Goal: Navigation & Orientation: Find specific page/section

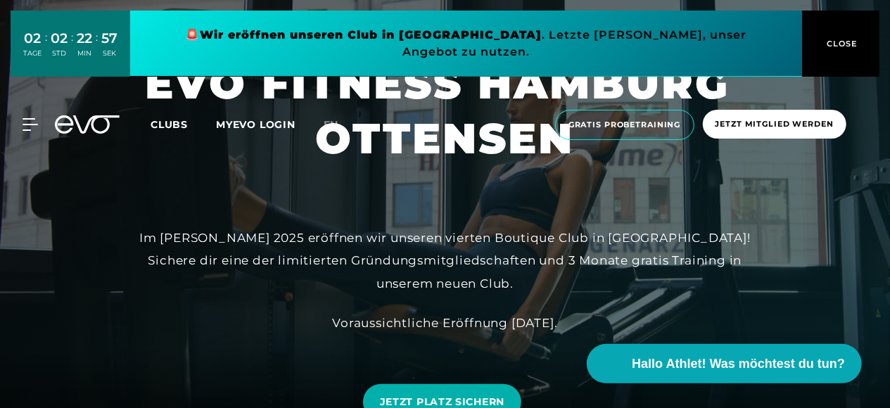
click at [610, 39] on link at bounding box center [466, 44] width 672 height 66
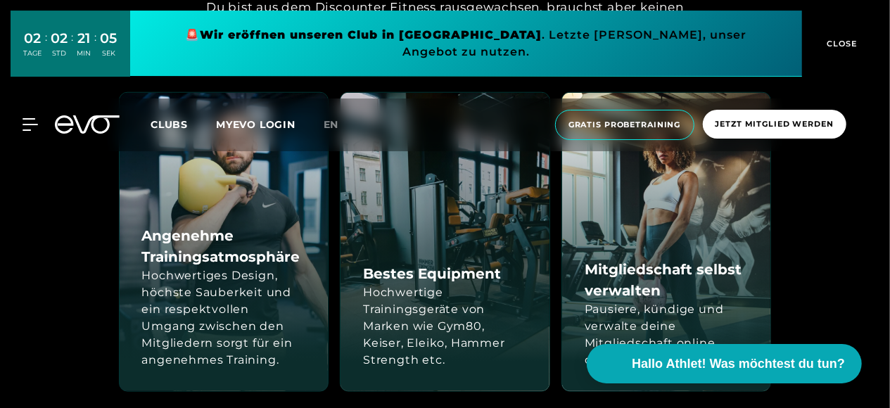
scroll to position [618, 0]
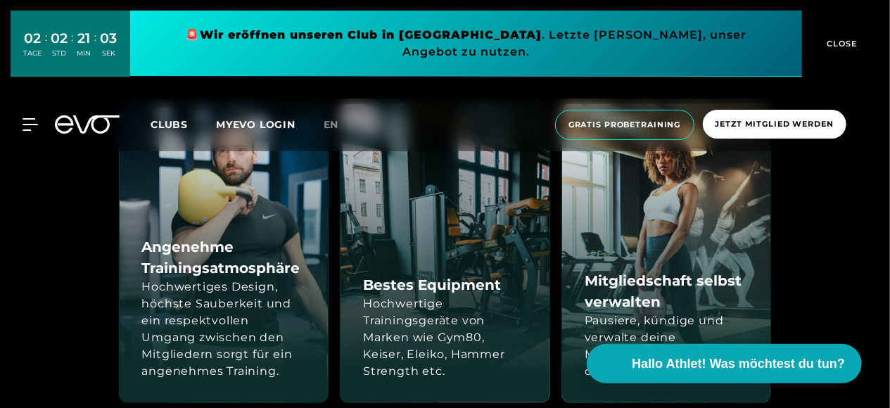
click at [441, 292] on h4 "Bestes Equipment" at bounding box center [432, 284] width 138 height 21
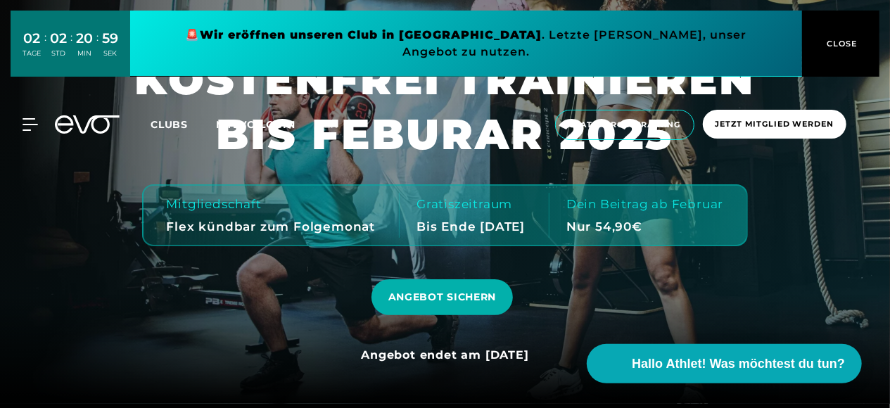
scroll to position [0, 0]
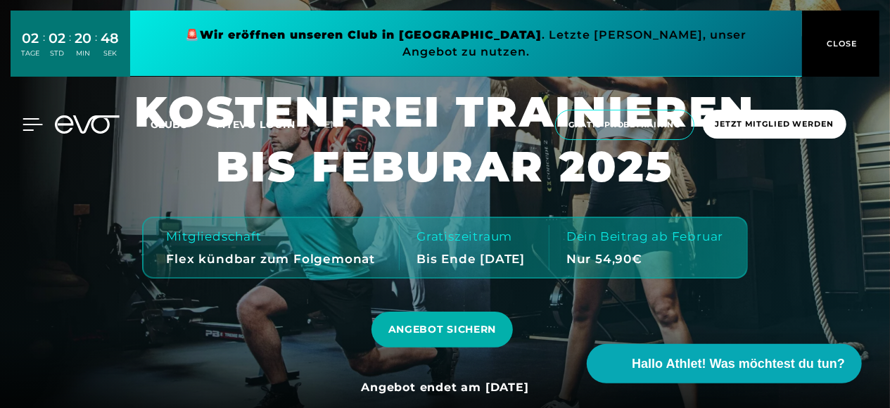
click at [33, 118] on icon at bounding box center [33, 124] width 20 height 13
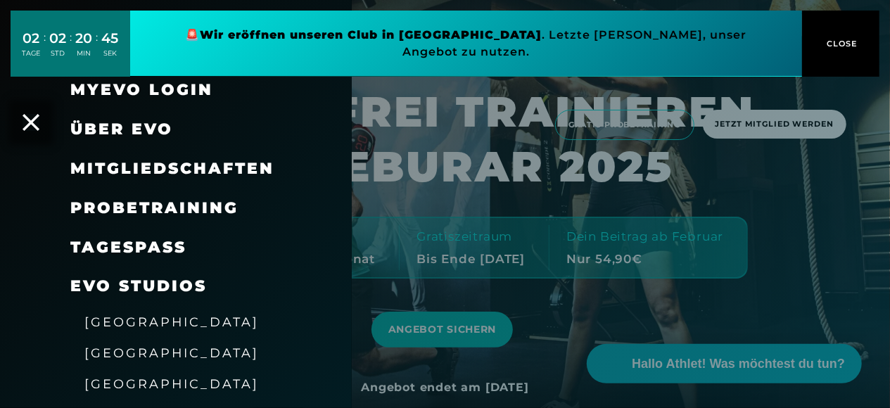
scroll to position [79, 0]
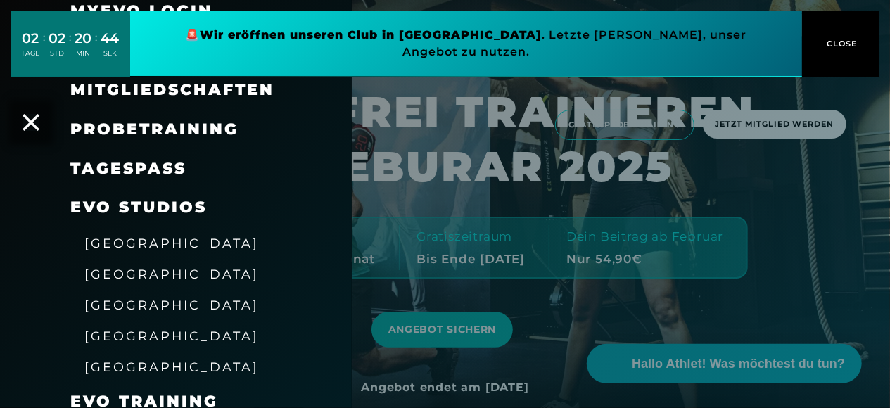
click at [163, 305] on div "[GEOGRAPHIC_DATA]" at bounding box center [193, 304] width 246 height 31
click at [156, 302] on span "[GEOGRAPHIC_DATA]" at bounding box center [171, 305] width 174 height 15
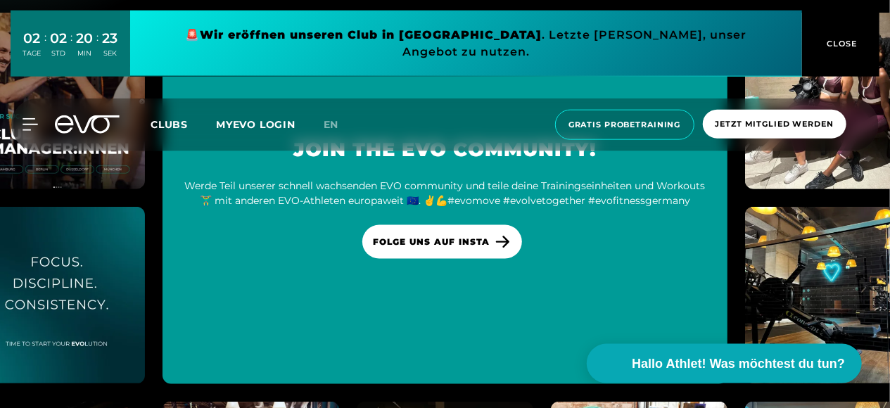
scroll to position [3512, 0]
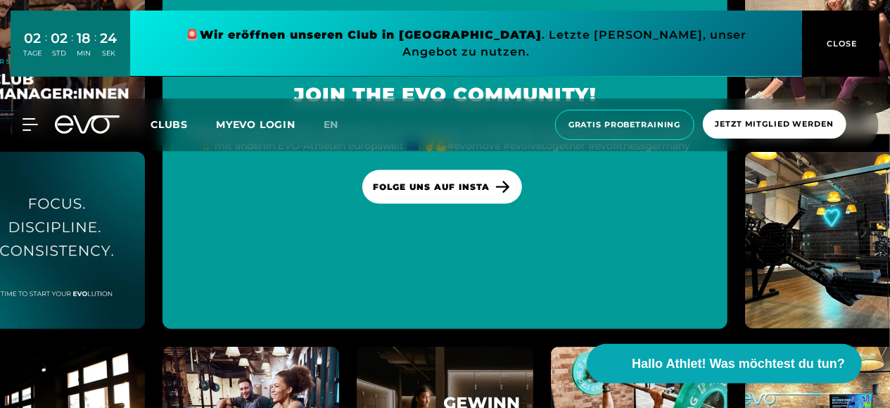
click at [92, 224] on img at bounding box center [56, 241] width 194 height 194
click at [488, 36] on link at bounding box center [466, 44] width 672 height 66
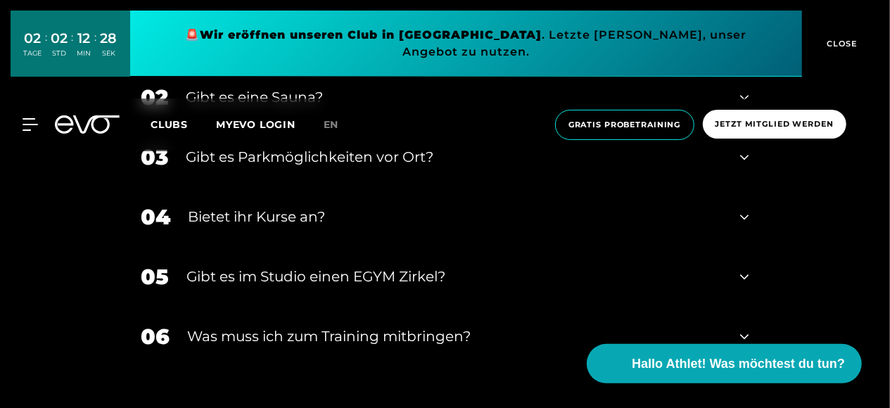
scroll to position [4237, 0]
